Goal: Find contact information: Find contact information

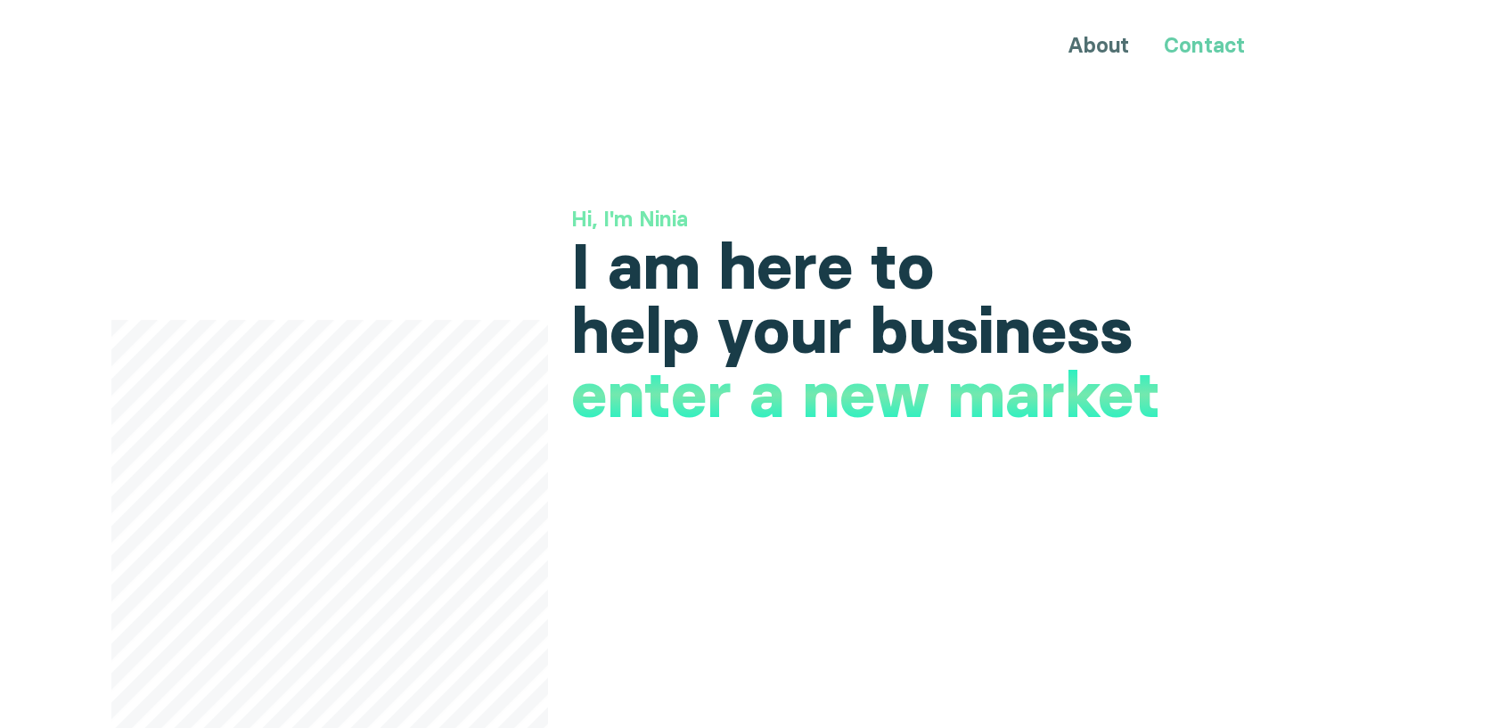
click at [1192, 41] on link "Contact" at bounding box center [1204, 45] width 81 height 26
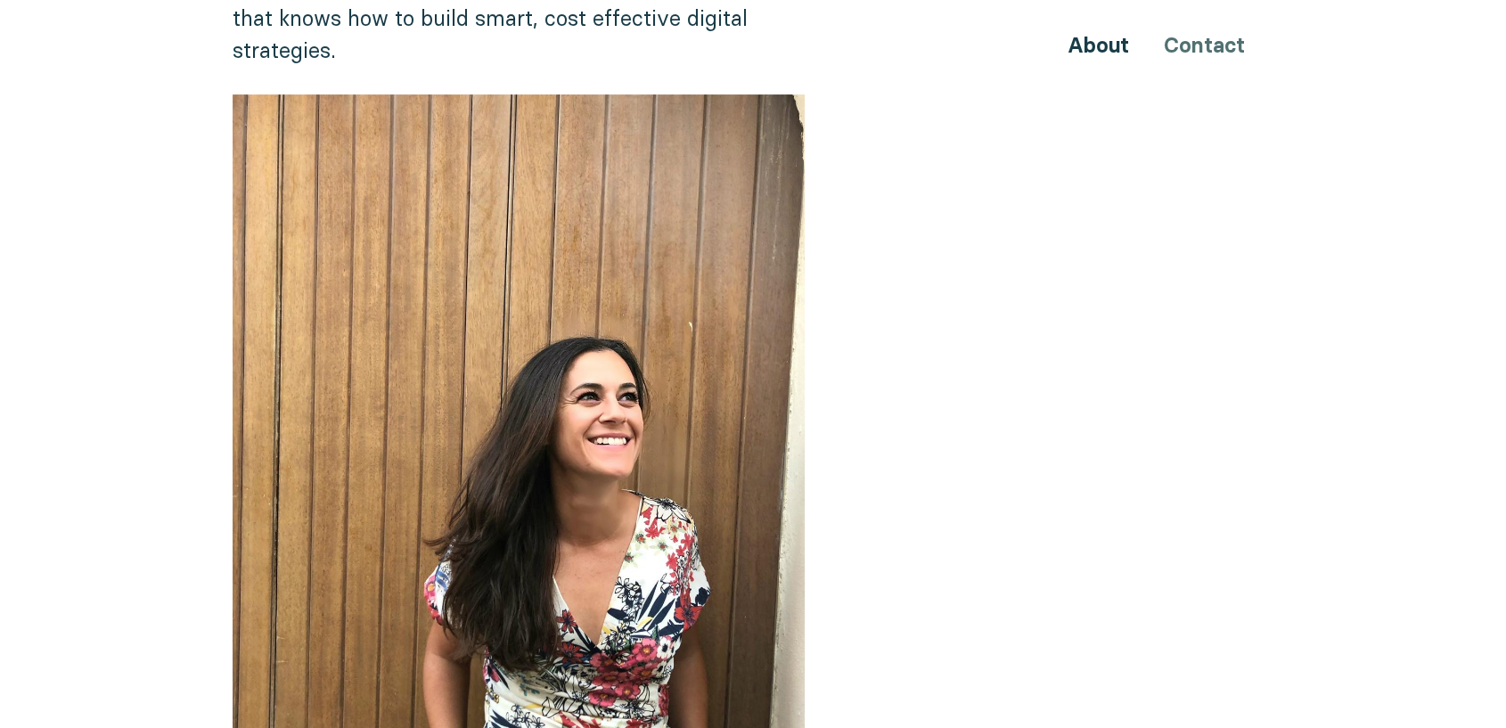
scroll to position [495, 0]
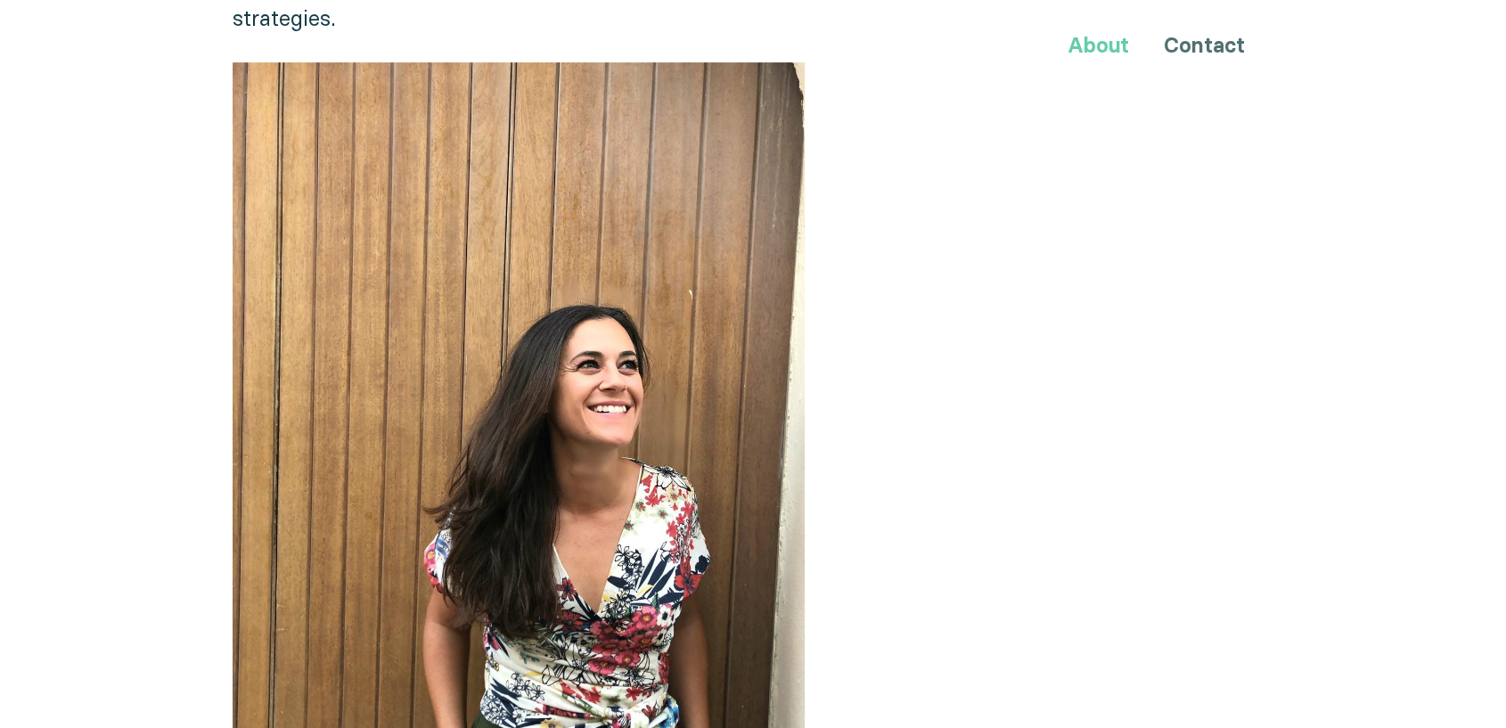
click at [1086, 36] on link "About" at bounding box center [1099, 45] width 62 height 26
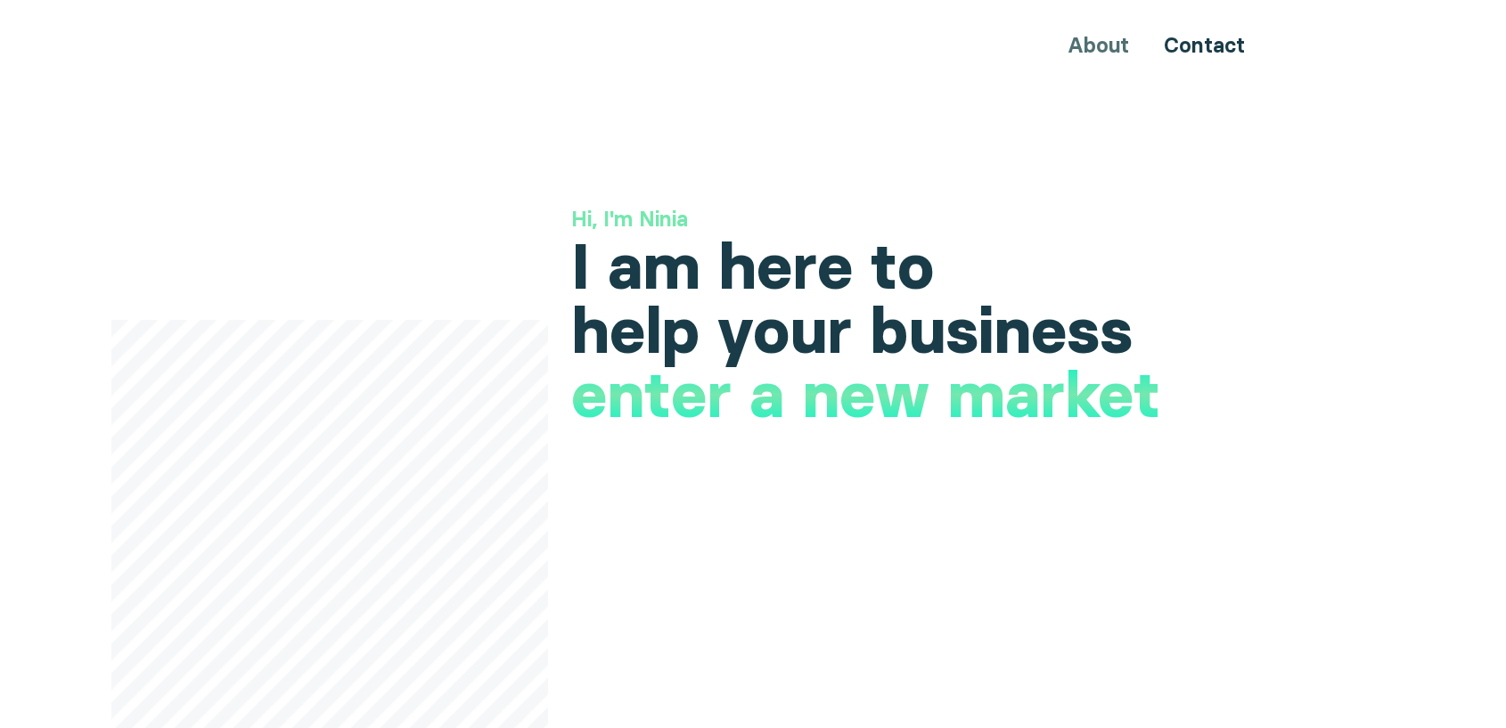
drag, startPoint x: 569, startPoint y: 398, endPoint x: 658, endPoint y: 390, distance: 89.6
click at [745, 404] on h1 "launch a new product" at bounding box center [897, 423] width 653 height 64
drag, startPoint x: 1162, startPoint y: 398, endPoint x: 513, endPoint y: 398, distance: 649.8
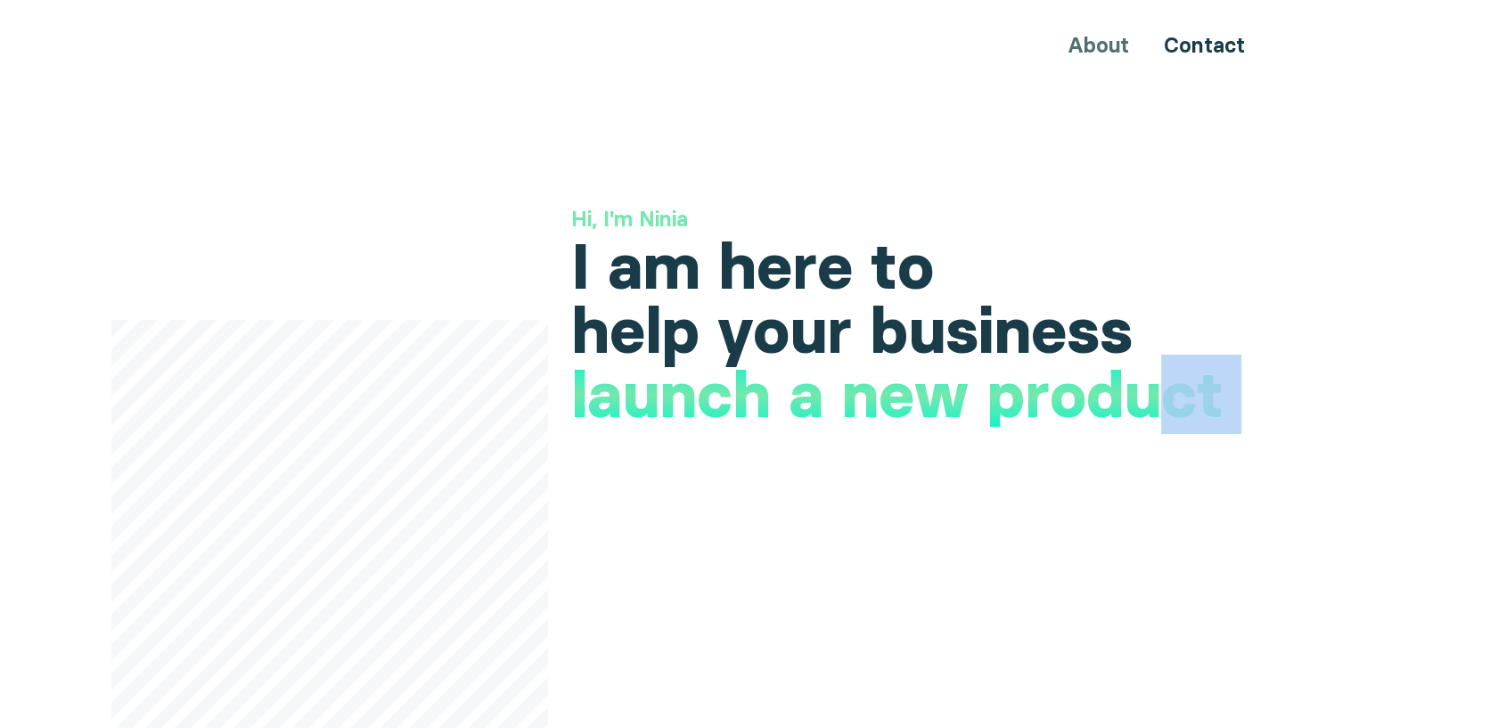
click at [1162, 373] on h1 "launch a new product" at bounding box center [897, 395] width 653 height 64
click at [1039, 376] on h1 "launch a new product" at bounding box center [897, 395] width 653 height 64
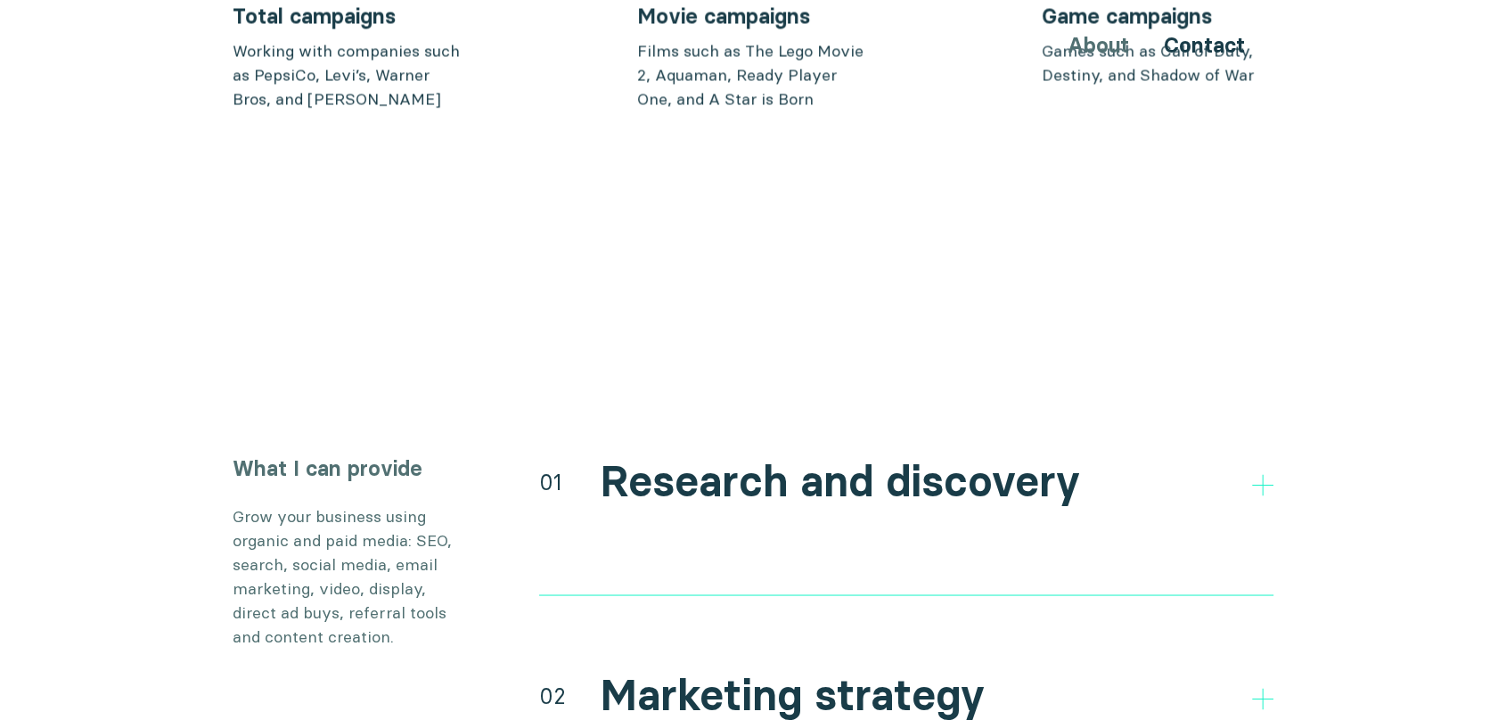
scroll to position [2971, 0]
